Goal: Task Accomplishment & Management: Manage account settings

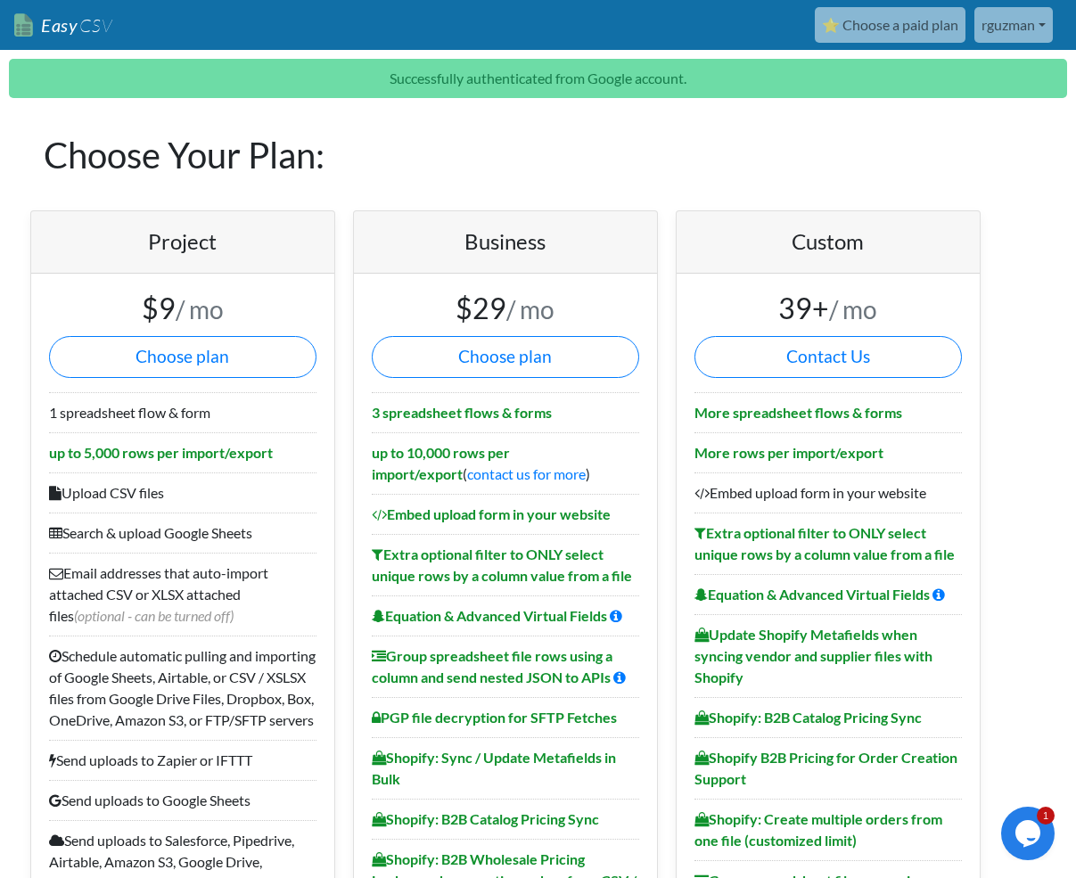
click at [1023, 29] on link "rguzman" at bounding box center [1013, 25] width 78 height 36
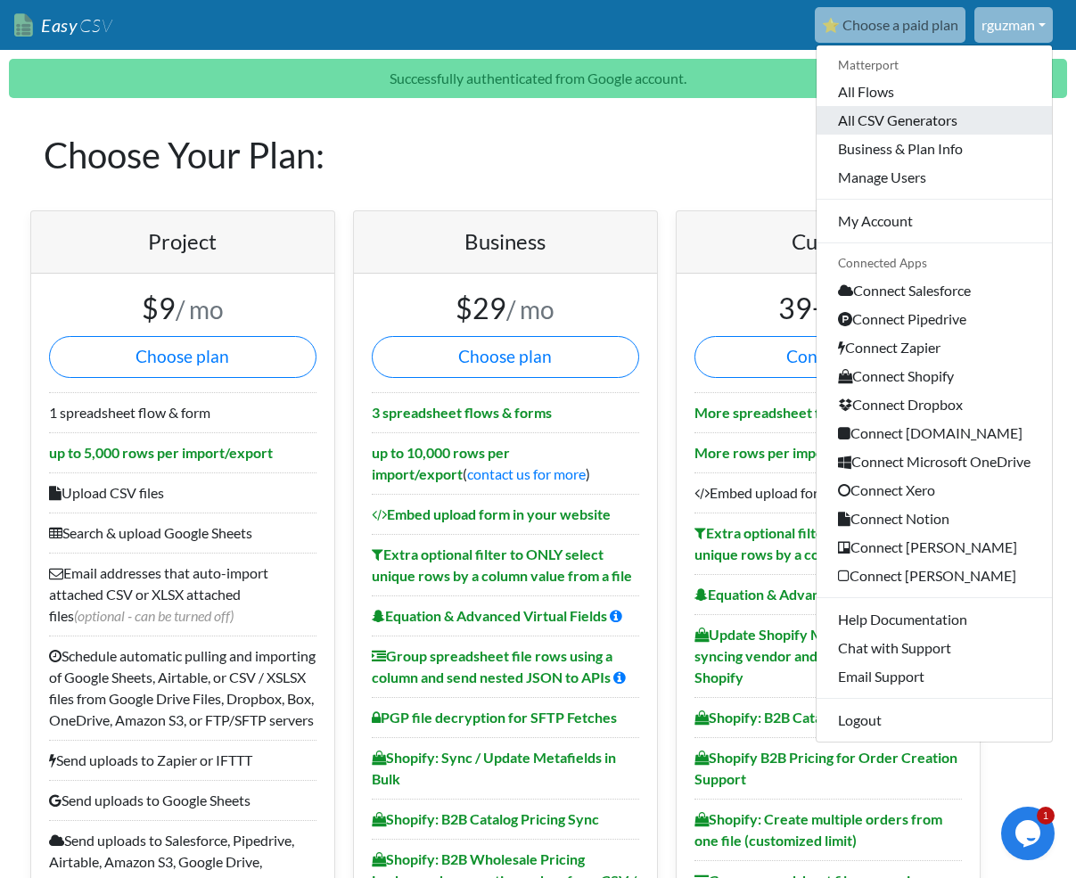
click at [909, 122] on link "All CSV Generators" at bounding box center [934, 120] width 235 height 29
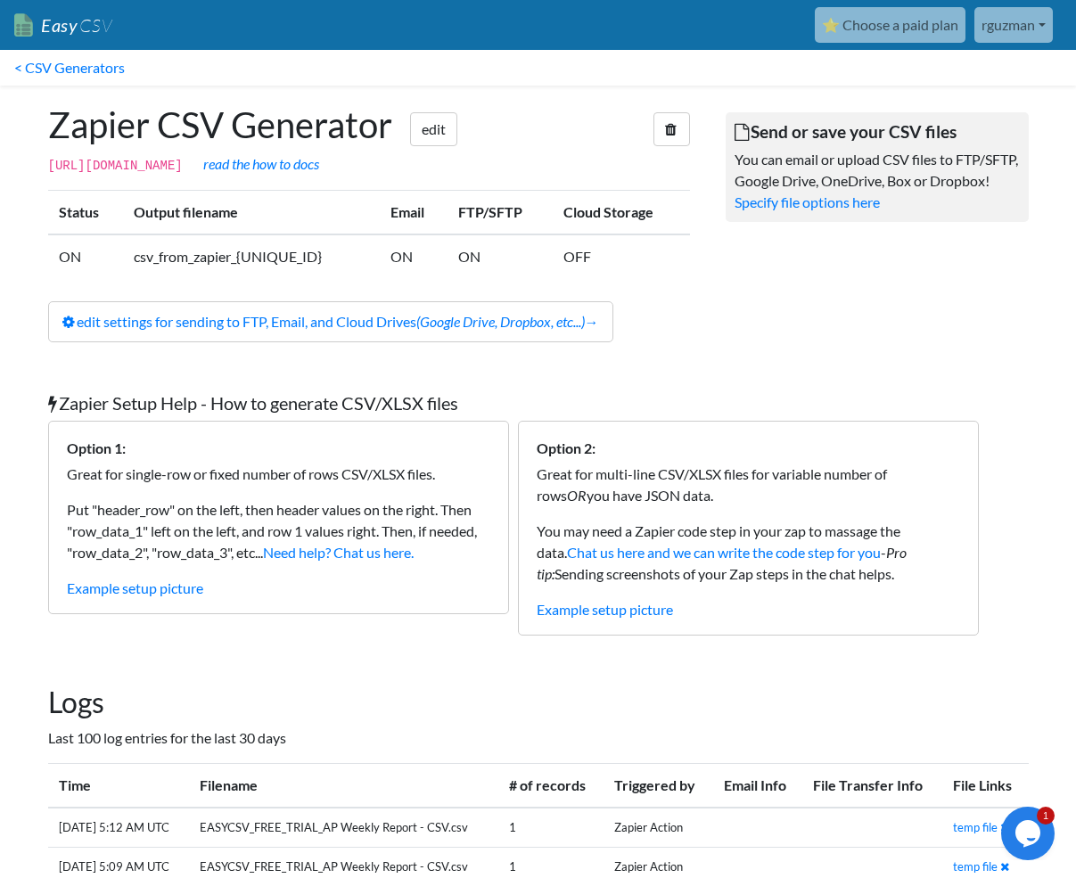
click at [993, 15] on link "rguzman" at bounding box center [1013, 25] width 78 height 36
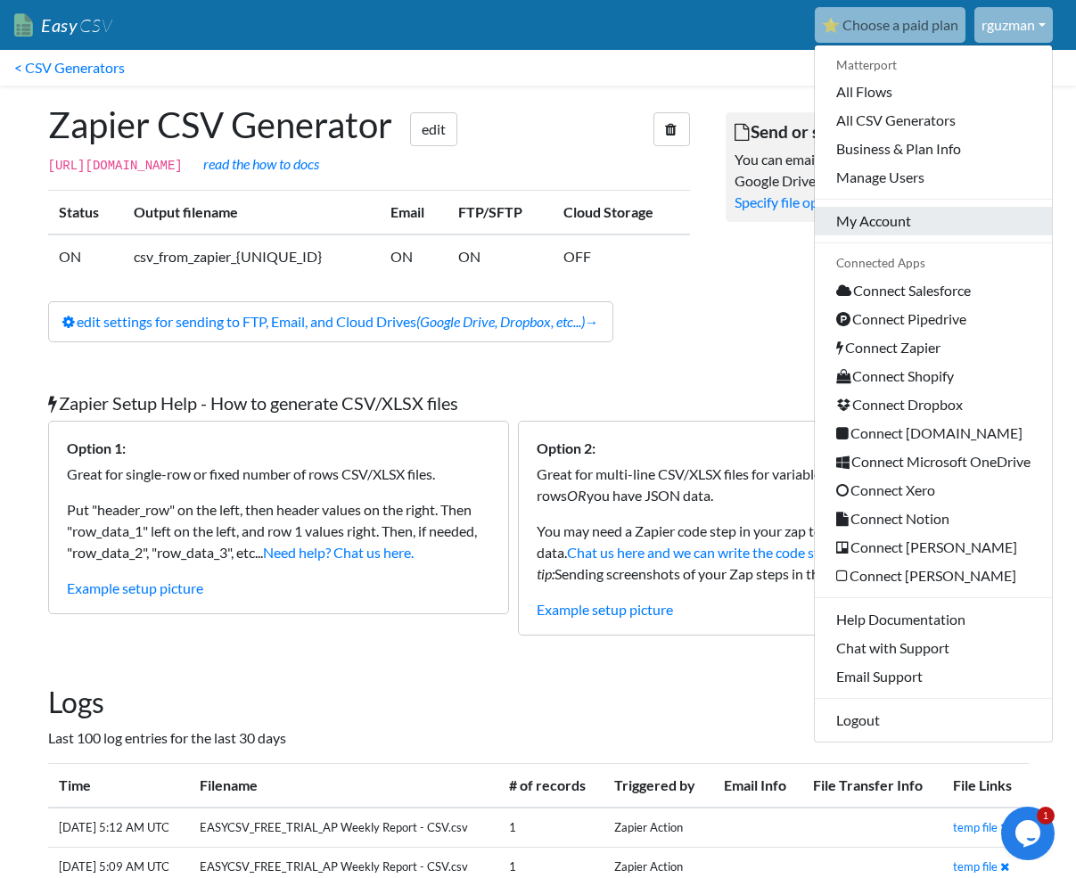
click at [904, 234] on link "My Account" at bounding box center [933, 221] width 237 height 29
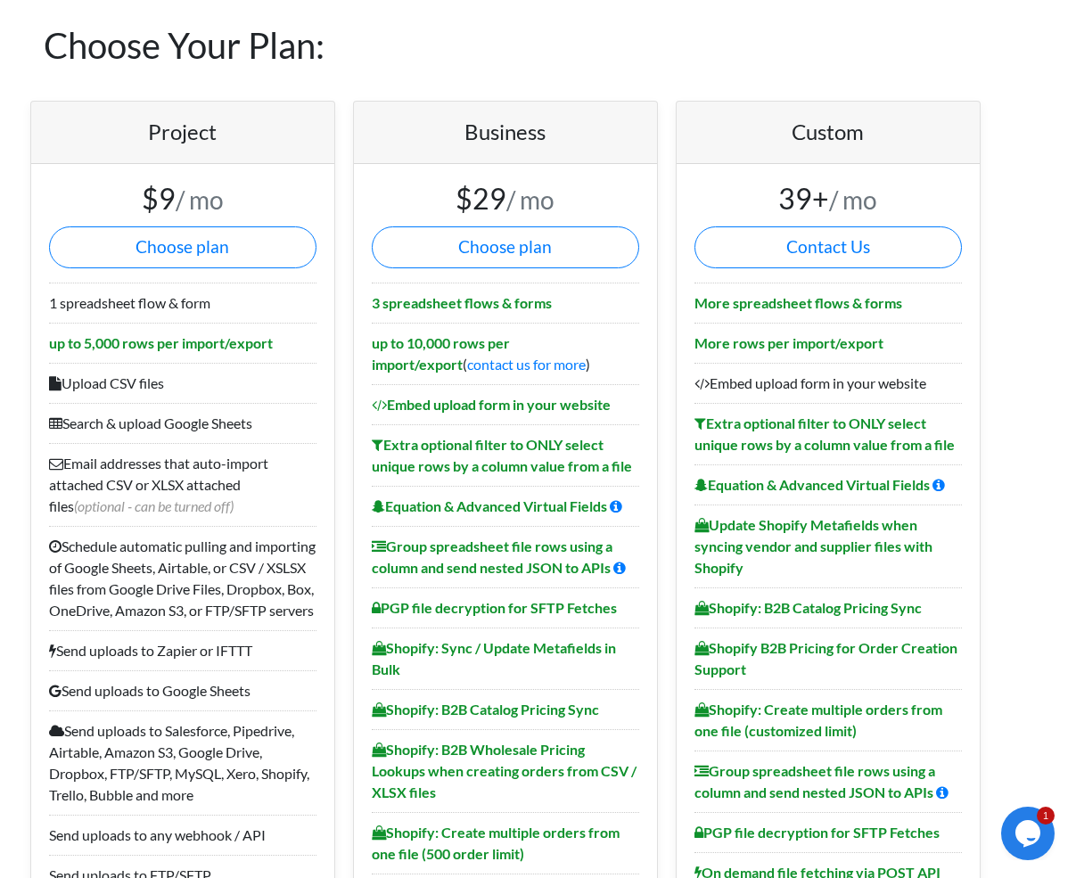
scroll to position [47, 0]
